Goal: Information Seeking & Learning: Learn about a topic

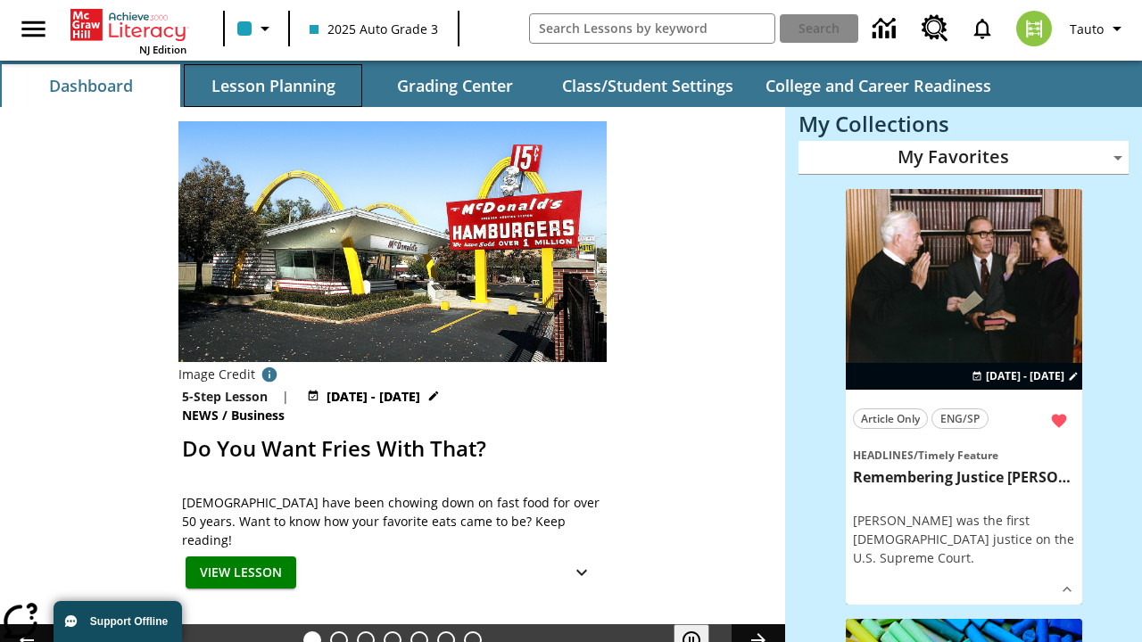
click at [273, 86] on button "Lesson Planning" at bounding box center [273, 85] width 178 height 43
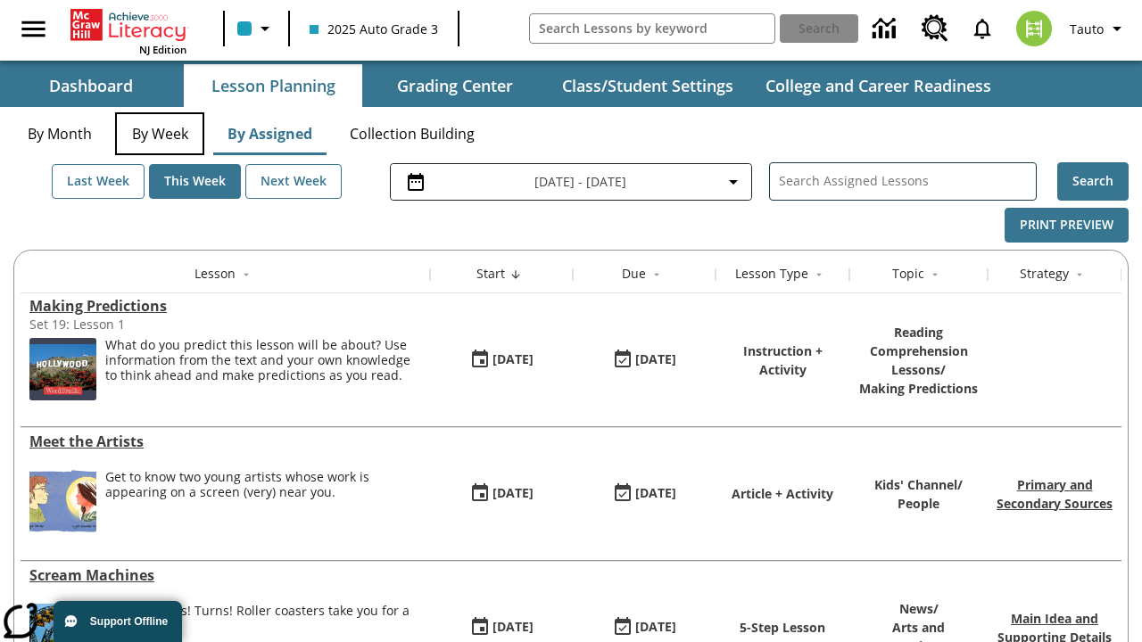
click at [160, 134] on button "By Week" at bounding box center [159, 133] width 89 height 43
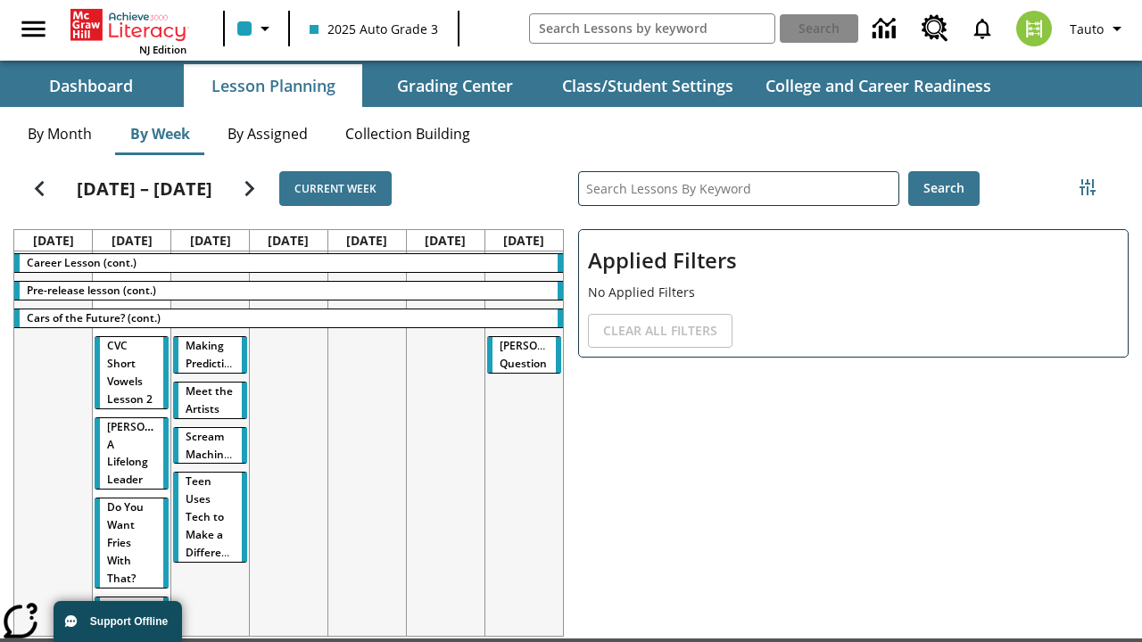
click at [524, 447] on tr "Career Lesson (cont.) Pre-release lesson (cont.) Cars of the Future? (cont.) CV…" at bounding box center [288, 456] width 548 height 408
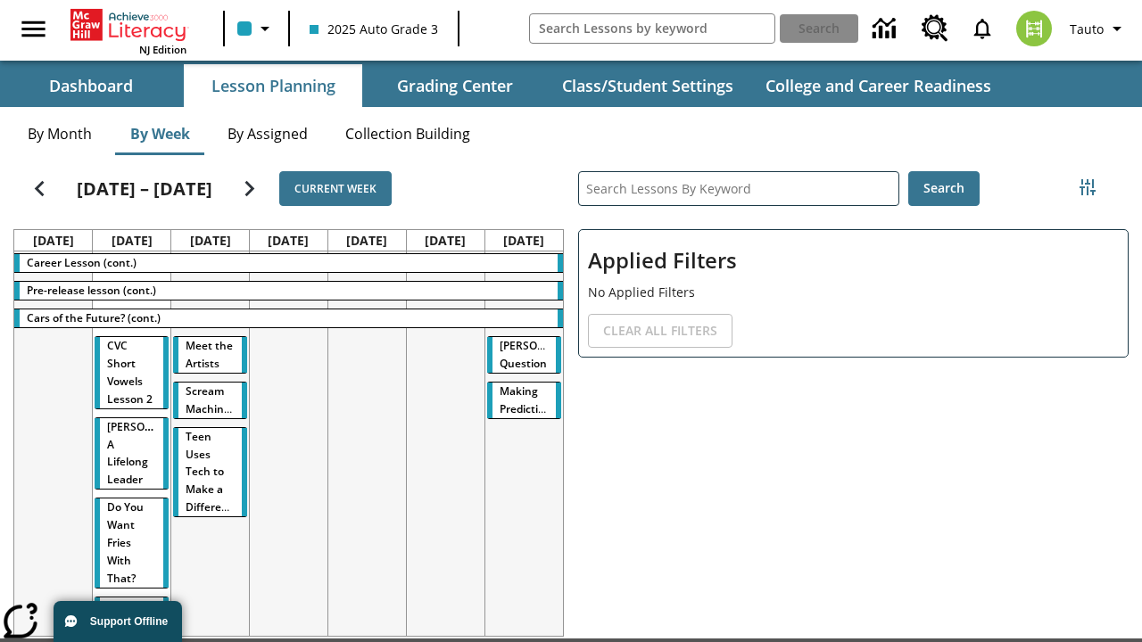
click at [517, 391] on span "Making Predictions" at bounding box center [527, 399] width 57 height 33
click at [1098, 29] on span "Tauto" at bounding box center [1085, 29] width 34 height 19
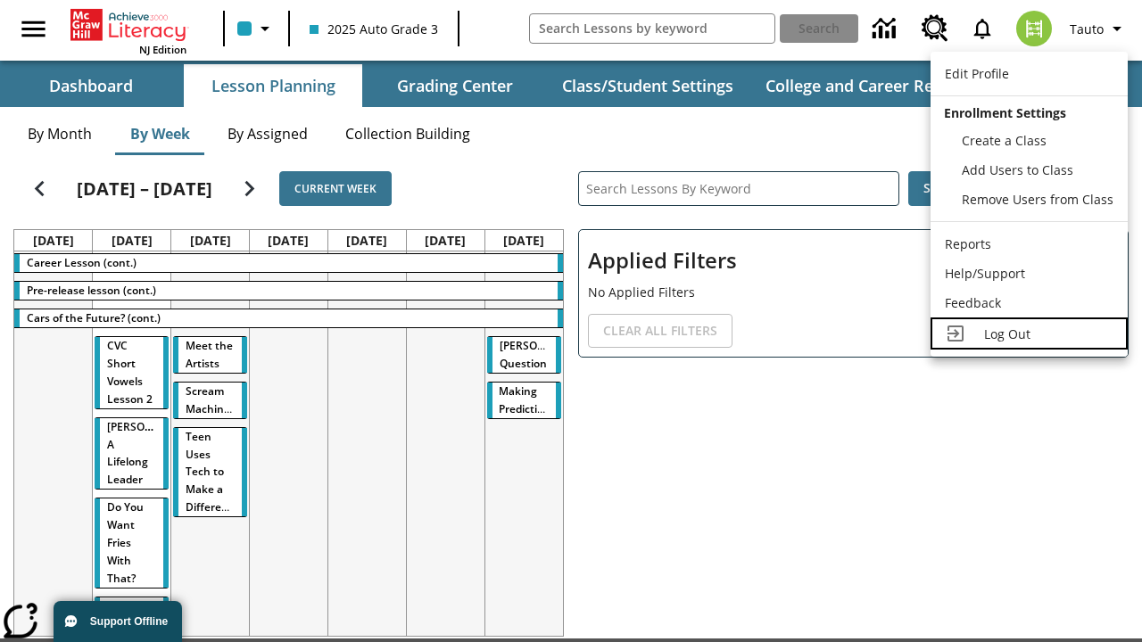
click at [1028, 334] on span "Log Out" at bounding box center [1007, 334] width 46 height 17
